Goal: Book appointment/travel/reservation

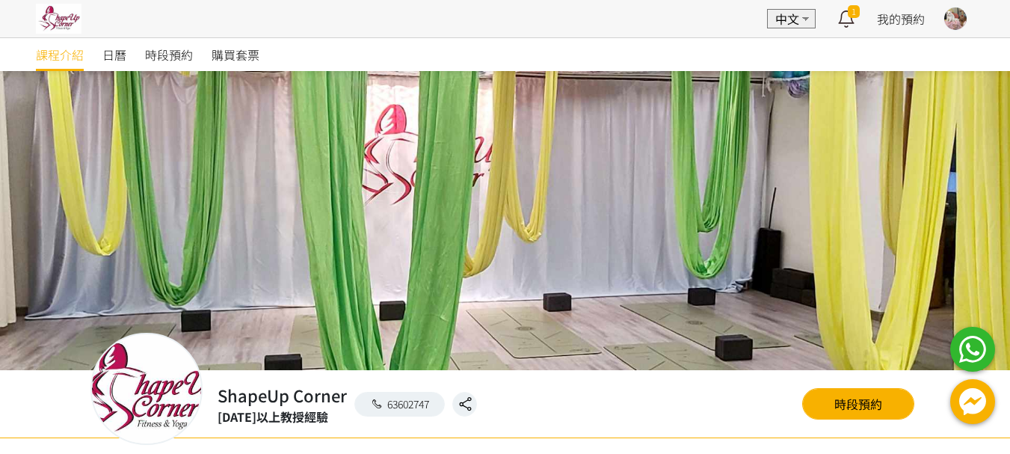
click at [956, 21] on div at bounding box center [955, 18] width 22 height 22
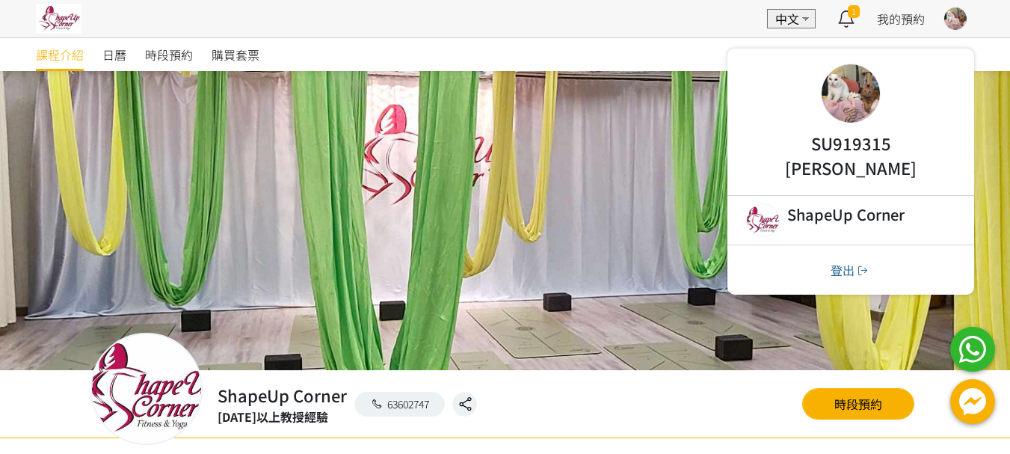
click at [856, 82] on div at bounding box center [850, 93] width 58 height 58
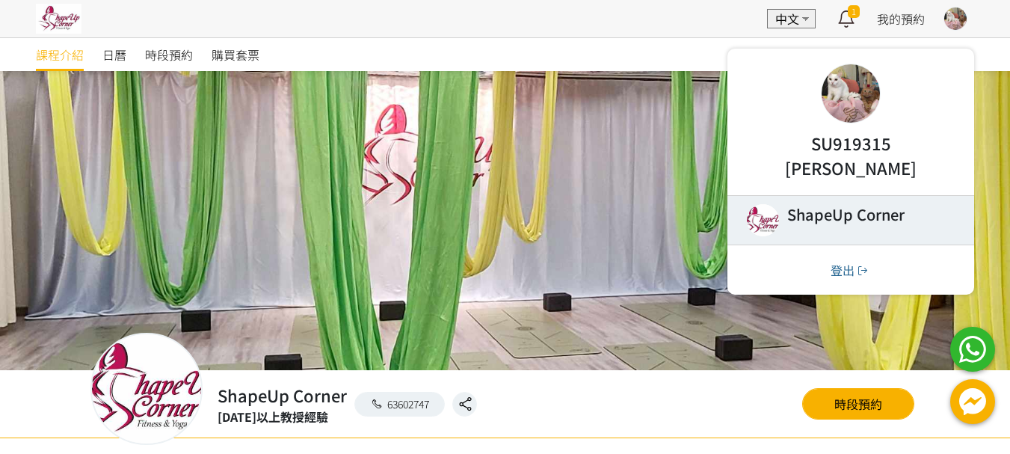
click at [842, 213] on link at bounding box center [850, 220] width 247 height 49
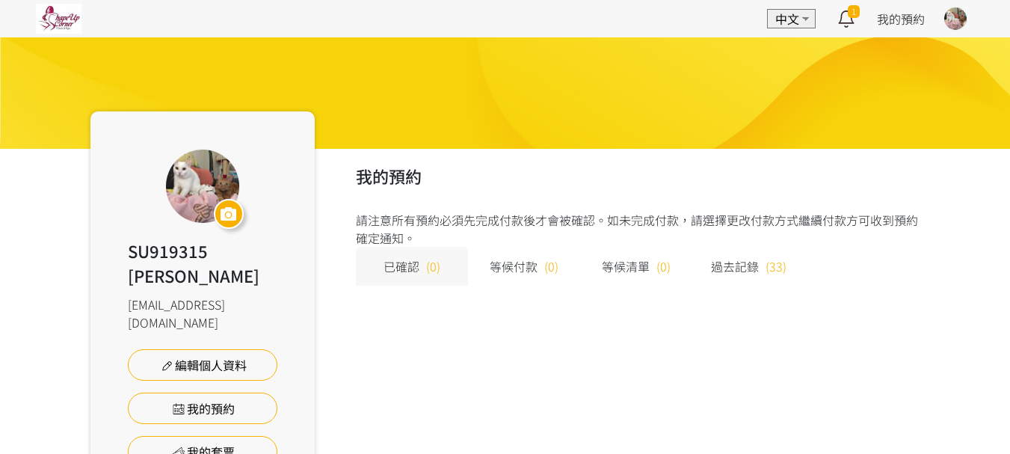
scroll to position [130, 0]
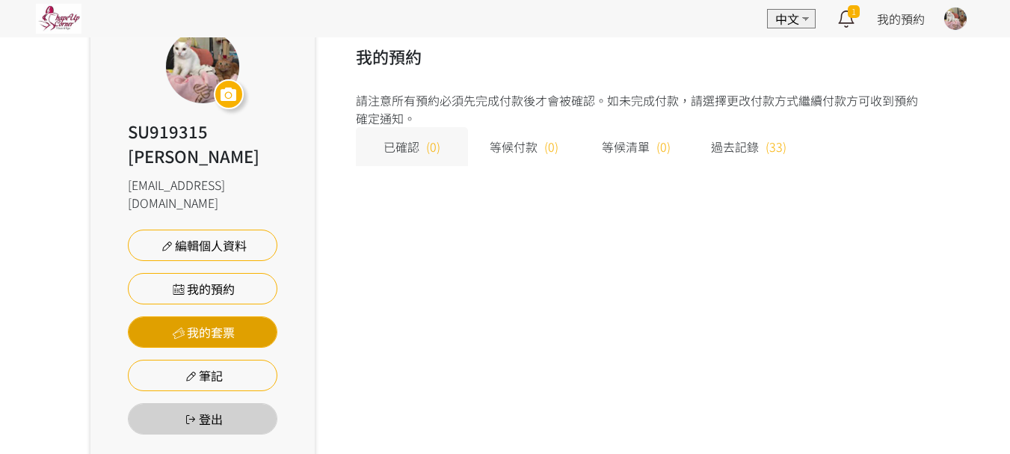
click at [207, 316] on link "我的套票" at bounding box center [202, 331] width 149 height 31
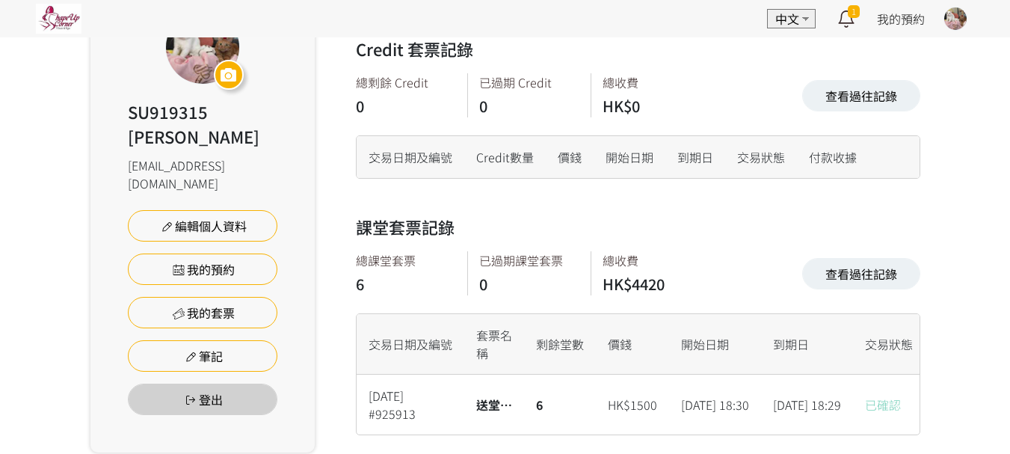
scroll to position [189, 0]
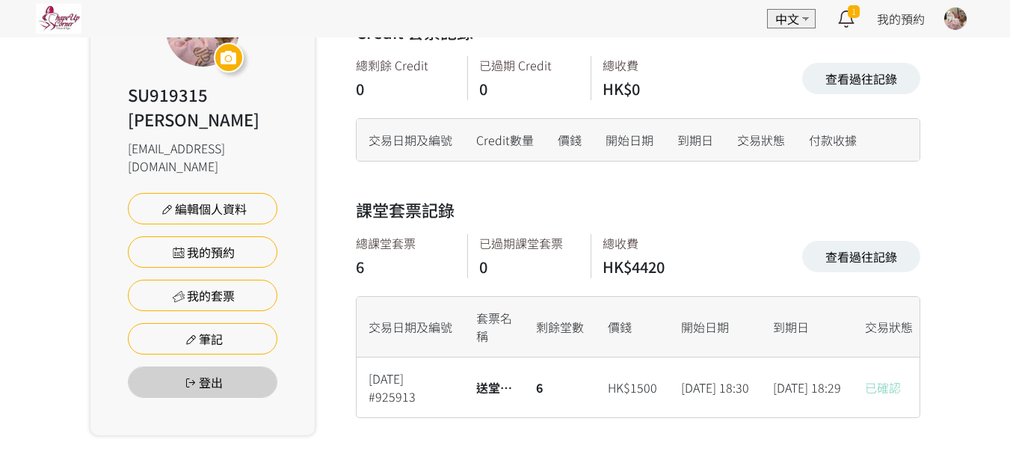
click at [56, 18] on img at bounding box center [59, 19] width 46 height 30
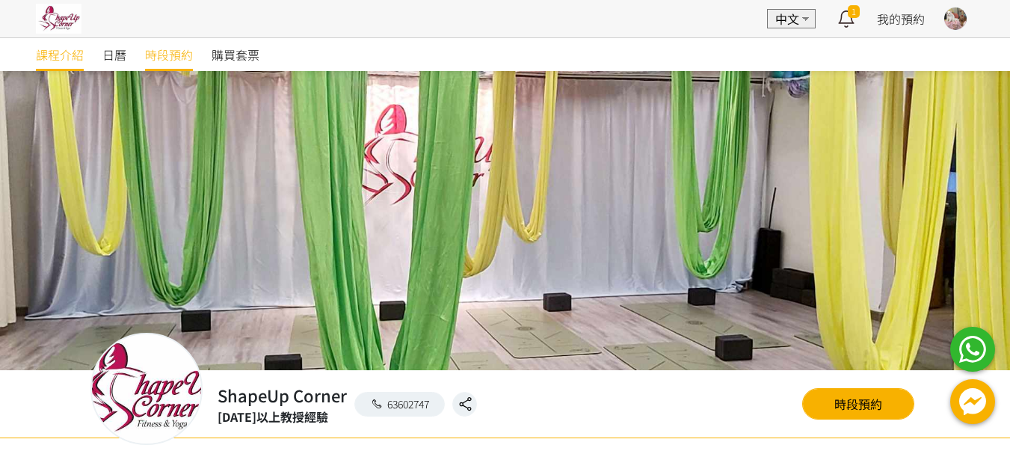
click at [169, 58] on span "時段預約" at bounding box center [169, 55] width 48 height 18
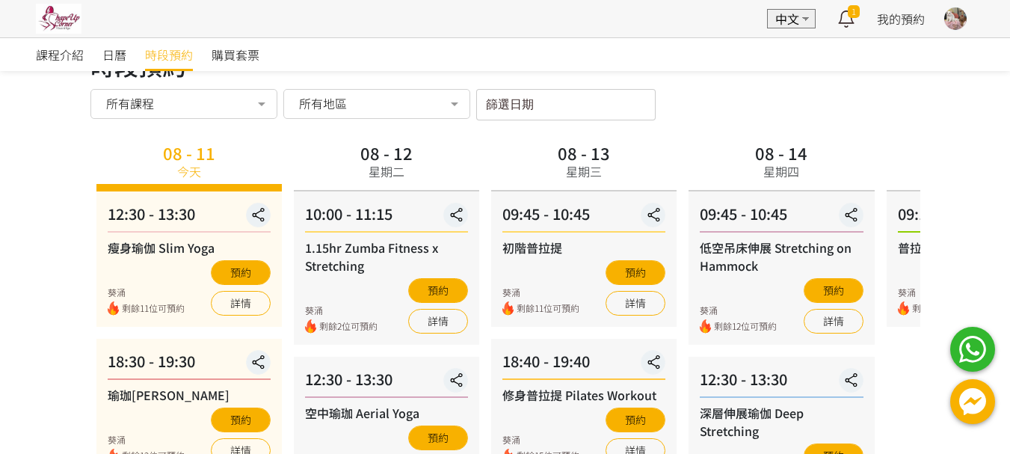
scroll to position [26, 0]
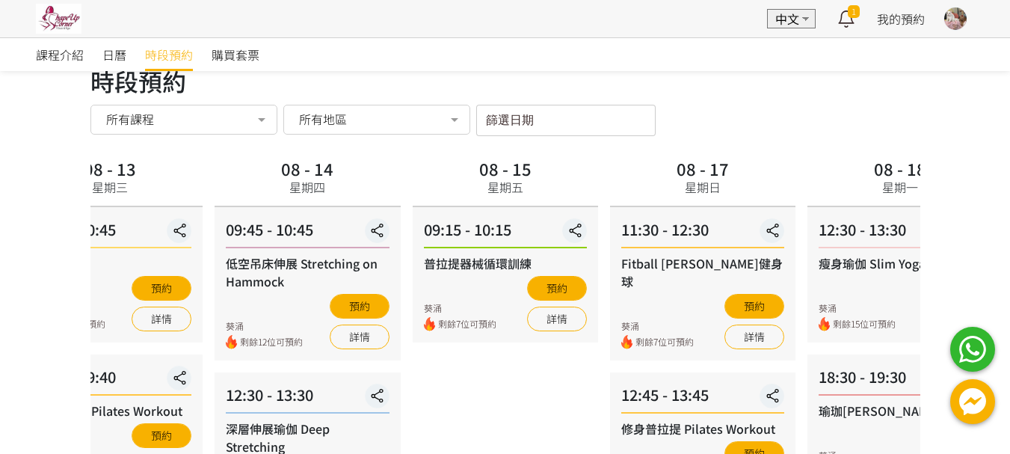
click at [419, 216] on div "09:15 - 10:15 普拉提器械循環訓練 葵涌 剩餘7位可預約 預約 詳情" at bounding box center [504, 274] width 185 height 135
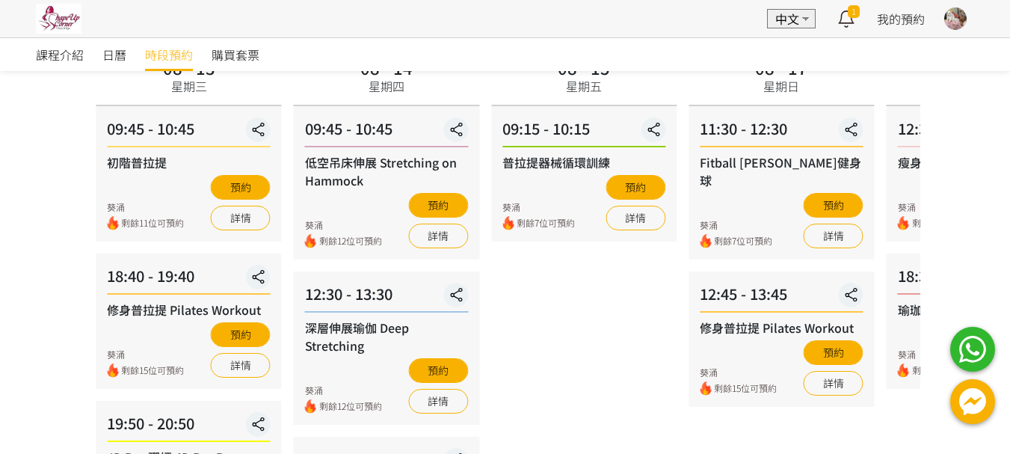
scroll to position [101, 0]
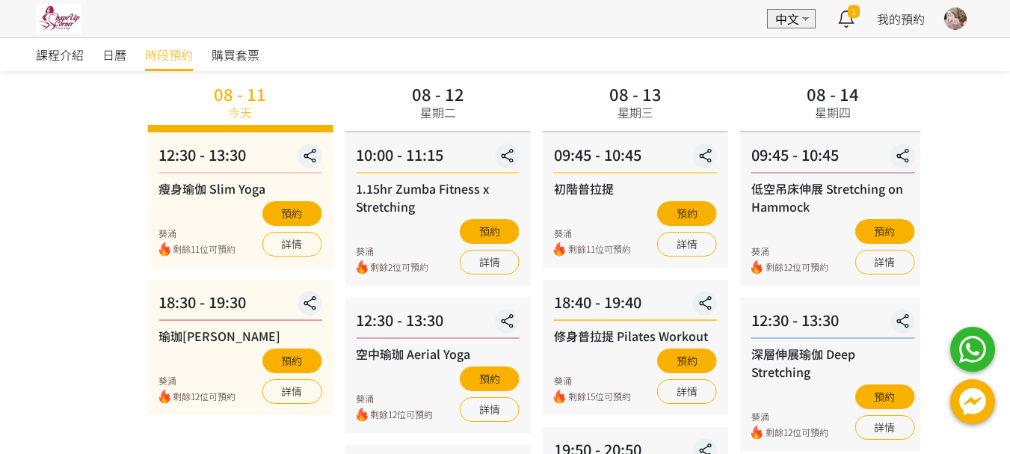
click at [968, 134] on div "課程介紹 日曆 時段預約 購買套票 時段預約 時段預約 所有課程 所有課程 瘦身瑜伽 Slim Yoga 瑜珈輪伸展 1.15hr Zumba Fitness…" at bounding box center [505, 456] width 1010 height 1040
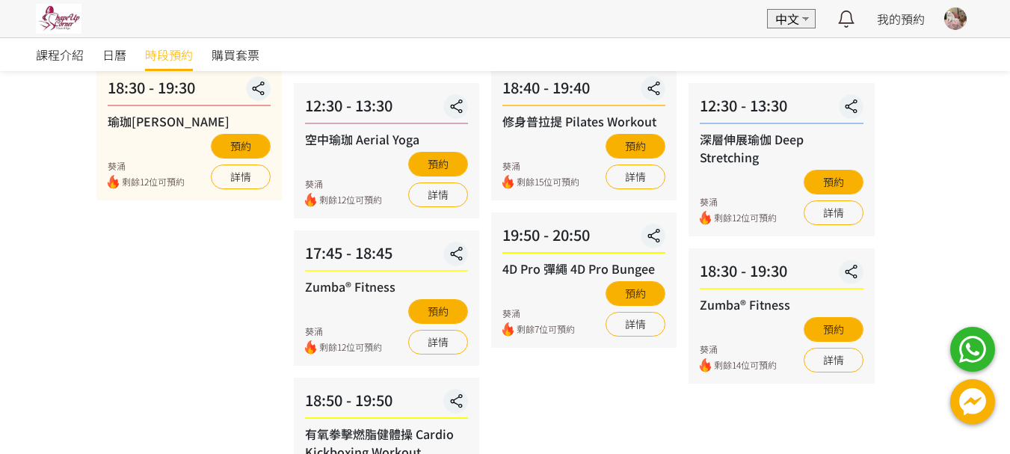
scroll to position [325, 0]
